Goal: Find specific page/section: Find specific page/section

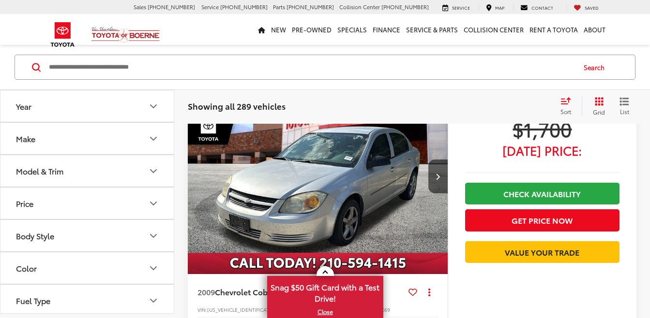
click at [152, 139] on icon "Make" at bounding box center [154, 139] width 12 height 12
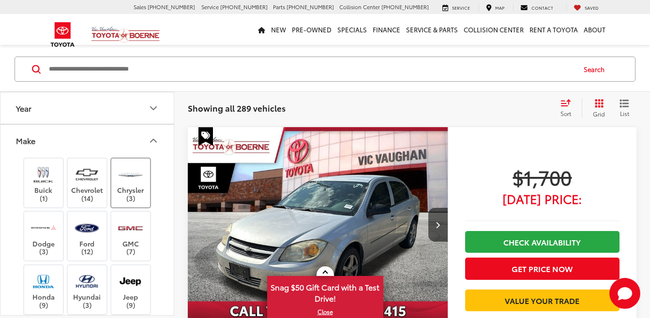
scroll to position [339, 0]
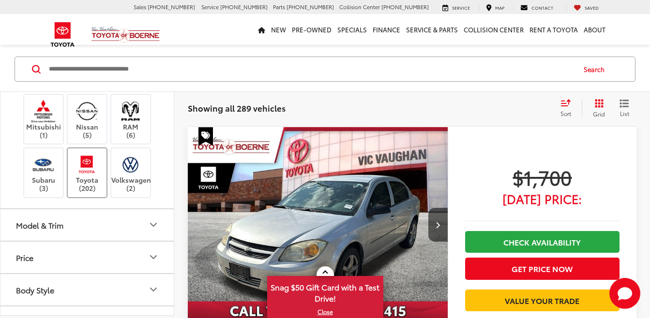
click at [90, 177] on label "Toyota (202)" at bounding box center [87, 172] width 39 height 39
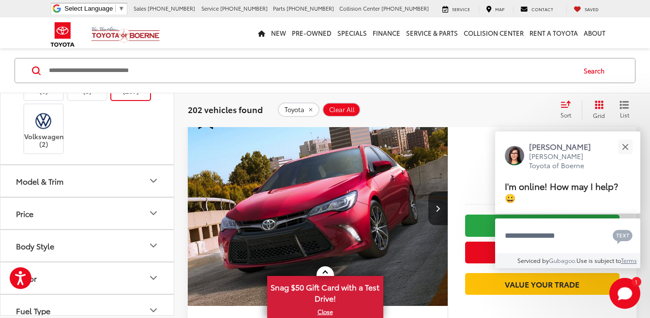
scroll to position [456, 0]
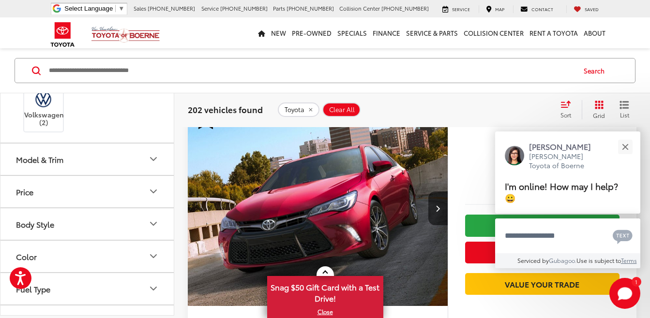
click at [153, 158] on icon "Model & Trim" at bounding box center [154, 160] width 12 height 12
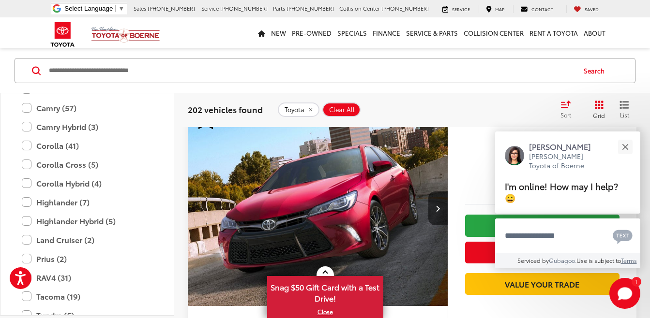
scroll to position [601, 0]
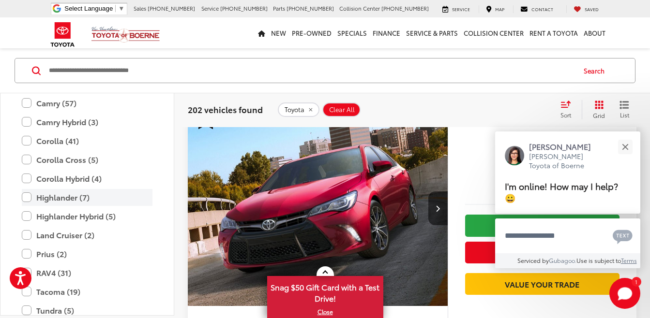
click at [27, 197] on label "Highlander (7)" at bounding box center [87, 197] width 131 height 17
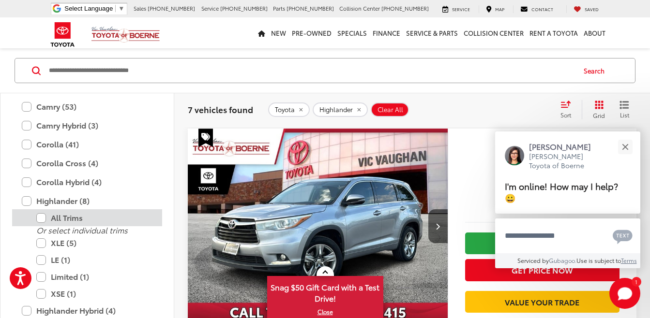
scroll to position [95, 0]
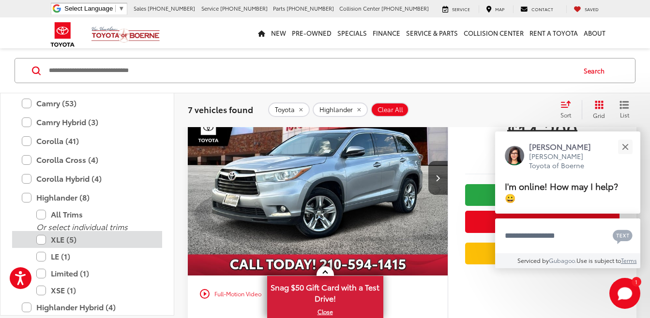
click at [41, 239] on label "XLE (5)" at bounding box center [94, 239] width 116 height 17
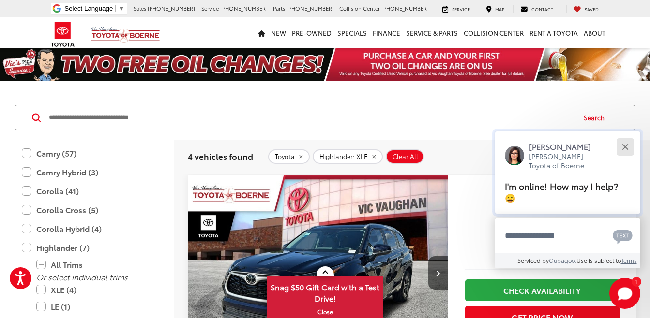
click at [626, 148] on div "Close" at bounding box center [625, 147] width 6 height 6
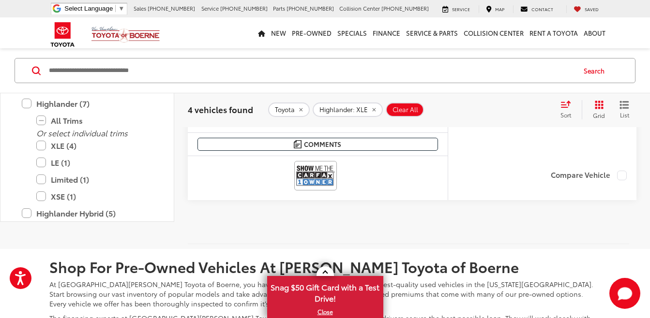
scroll to position [1441, 0]
